Goal: Find specific page/section: Find specific page/section

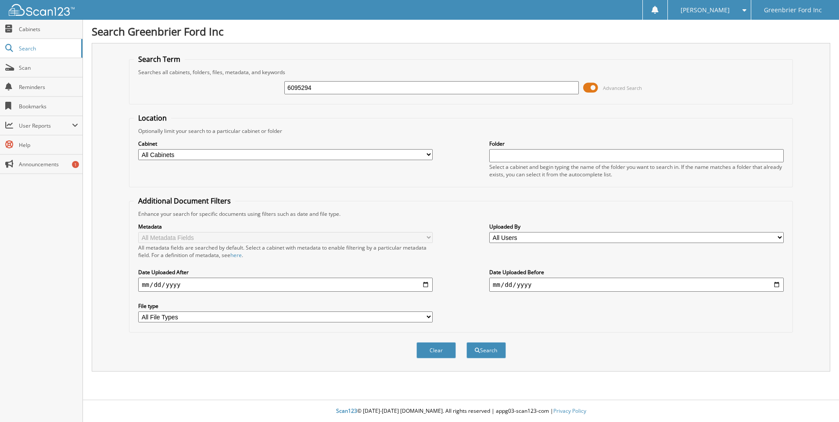
type input "6095294"
click at [467, 342] on button "Search" at bounding box center [487, 350] width 40 height 16
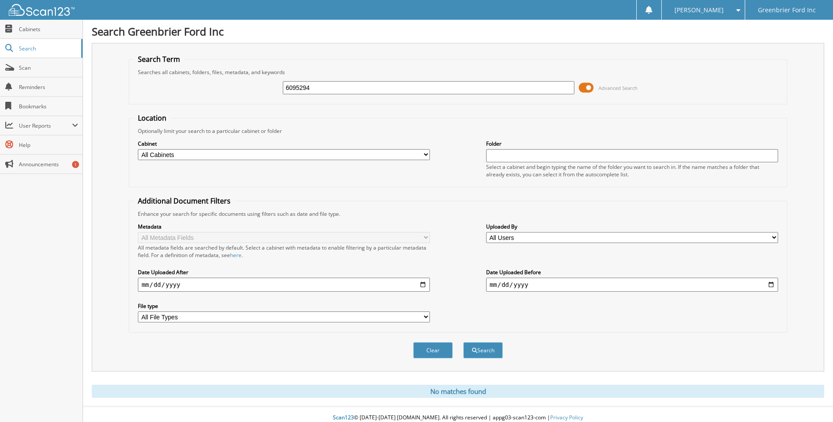
click at [434, 92] on input "6095294" at bounding box center [429, 87] width 292 height 13
click at [567, 157] on input "text" at bounding box center [632, 155] width 292 height 13
type input "6095294"
click at [463, 342] on button "Search" at bounding box center [483, 350] width 40 height 16
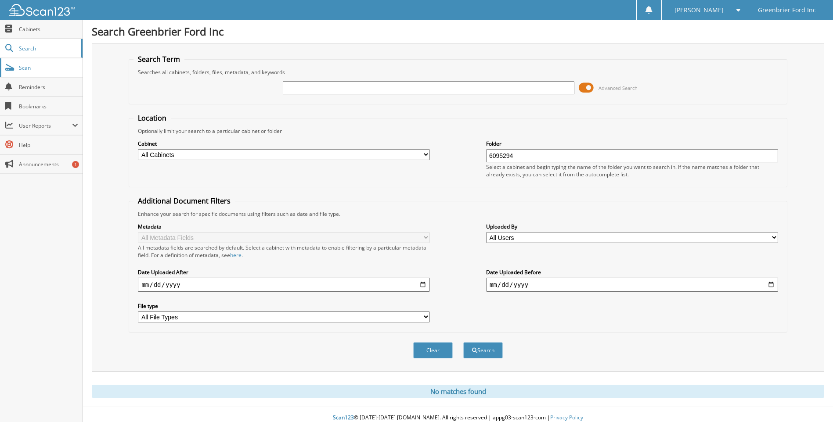
click at [50, 72] on link "Scan" at bounding box center [41, 67] width 83 height 19
